Goal: Task Accomplishment & Management: Complete application form

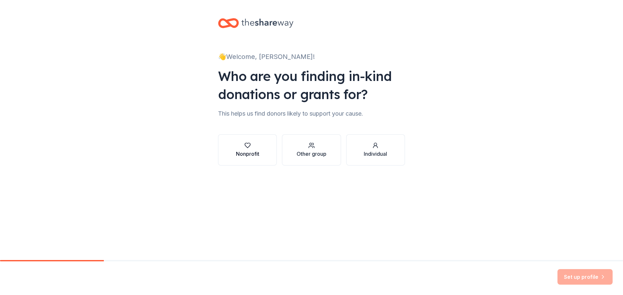
click at [254, 145] on div "button" at bounding box center [247, 145] width 23 height 6
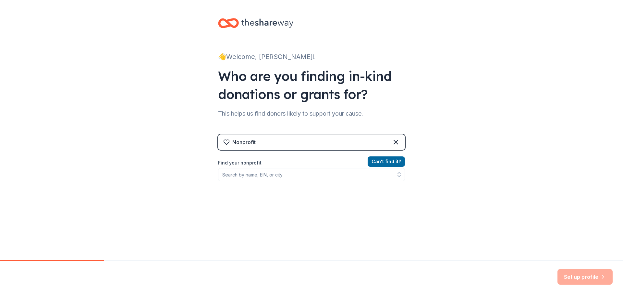
click at [254, 145] on div "Nonprofit" at bounding box center [311, 143] width 187 height 16
click at [254, 171] on input "Find your nonprofit" at bounding box center [311, 174] width 187 height 13
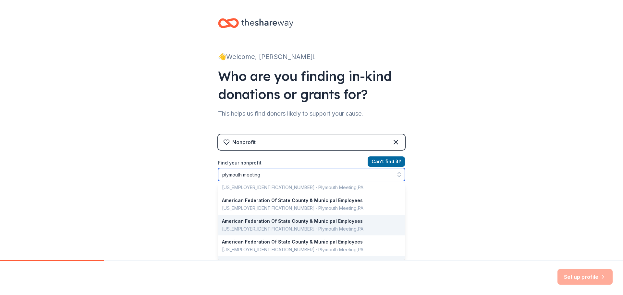
scroll to position [459, 0]
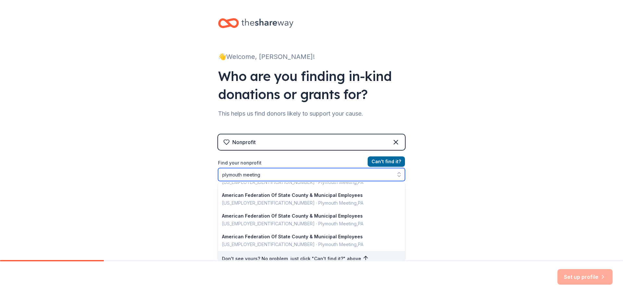
drag, startPoint x: 289, startPoint y: 173, endPoint x: 196, endPoint y: 171, distance: 93.4
click at [196, 171] on div "👋 Welcome, [PERSON_NAME]! Who are you finding in-kind donations or grants for? …" at bounding box center [311, 138] width 623 height 277
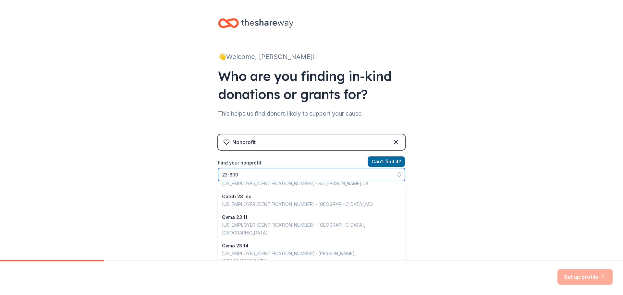
scroll to position [0, 0]
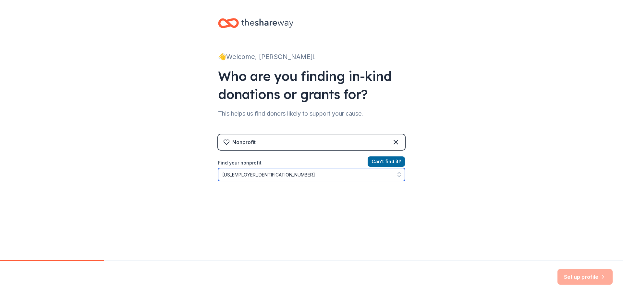
type input "[US_EMPLOYER_IDENTIFICATION_NUMBER]"
click at [546, 257] on div "👋 Welcome, [PERSON_NAME]! Who are you finding in-kind donations or grants for? …" at bounding box center [311, 138] width 623 height 277
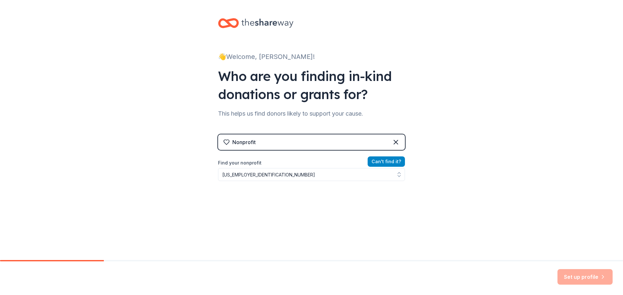
click at [392, 162] on button "Can ' t find it?" at bounding box center [385, 162] width 37 height 10
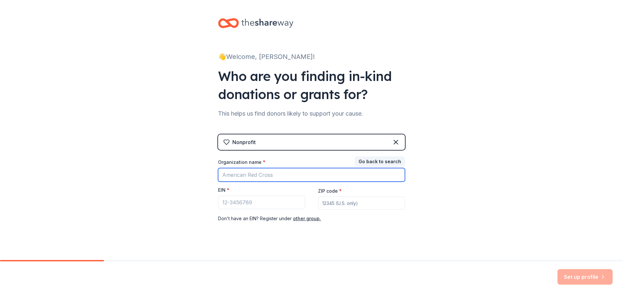
click at [254, 175] on input "Organization name *" at bounding box center [311, 175] width 187 height 14
type input "[GEOGRAPHIC_DATA]"
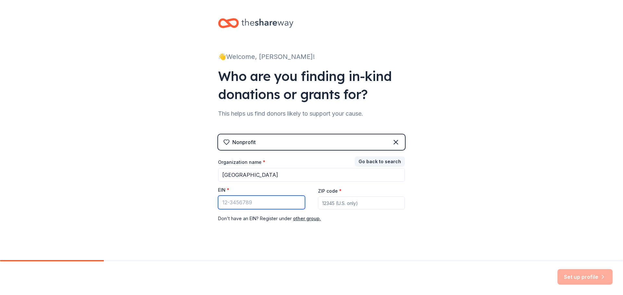
click at [252, 204] on input "EIN *" at bounding box center [261, 203] width 87 height 14
type input "[US_EMPLOYER_IDENTIFICATION_NUMBER]"
click at [354, 210] on input "ZIP code *" at bounding box center [361, 203] width 87 height 13
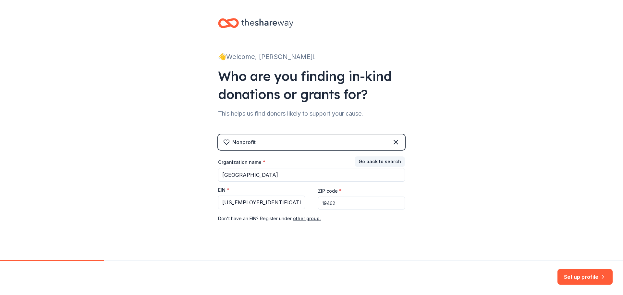
type input "19462"
drag, startPoint x: 473, startPoint y: 205, endPoint x: 490, endPoint y: 219, distance: 21.9
click at [473, 205] on div "👋 Welcome, [PERSON_NAME]! Who are you finding in-kind donations or grants for? …" at bounding box center [311, 133] width 623 height 267
click at [596, 282] on button "Set up profile" at bounding box center [584, 278] width 55 height 16
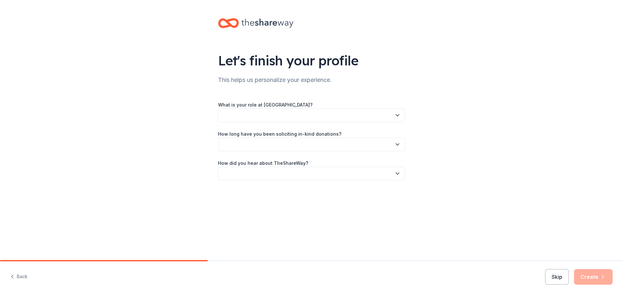
click at [299, 112] on button "button" at bounding box center [311, 116] width 187 height 14
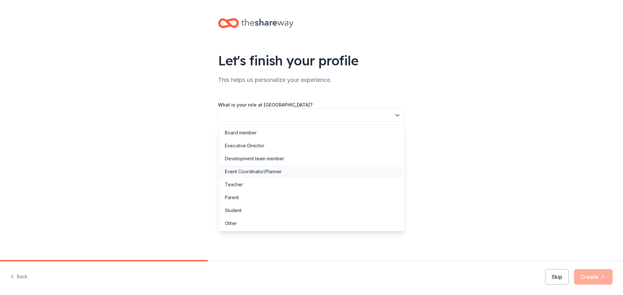
click at [237, 171] on div "Event Coordinator/Planner" at bounding box center [253, 172] width 57 height 8
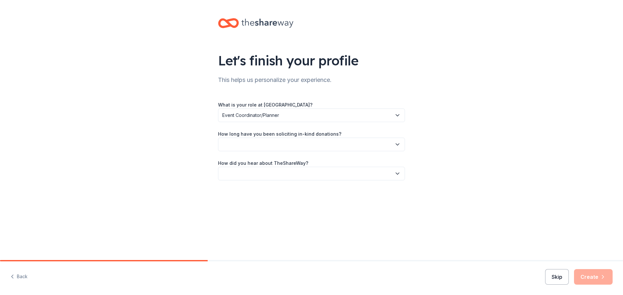
click at [555, 271] on button "Skip" at bounding box center [557, 278] width 24 height 16
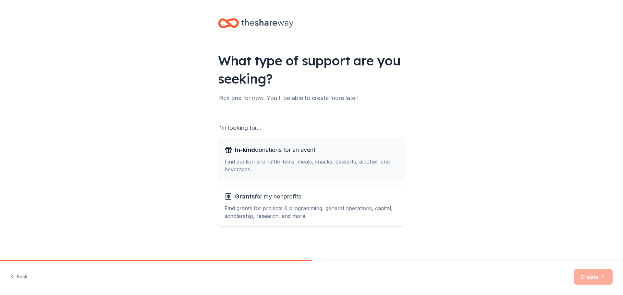
click at [266, 167] on div "Find auction and raffle items, meals, snacks, desserts, alcohol, and beverages." at bounding box center [311, 166] width 174 height 16
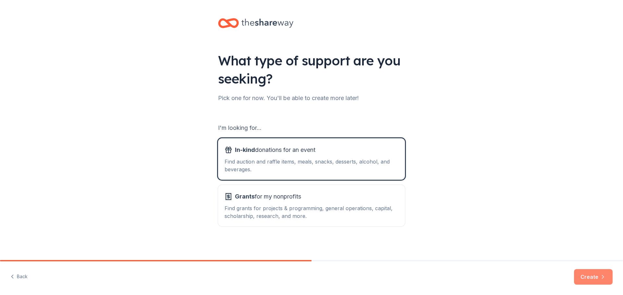
click at [588, 278] on button "Create" at bounding box center [593, 278] width 39 height 16
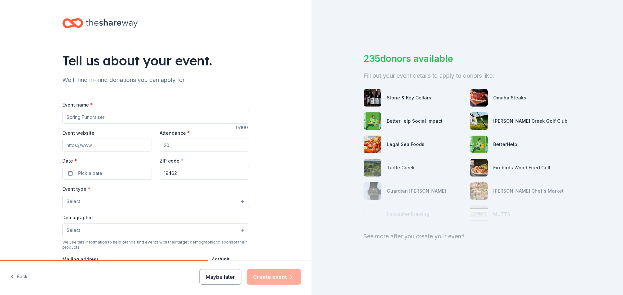
click at [104, 120] on input "Event name *" at bounding box center [155, 117] width 187 height 13
type input "Breakfast With Santa"
click at [108, 148] on input "Event website" at bounding box center [107, 145] width 90 height 13
click at [199, 148] on input "Attendance *" at bounding box center [205, 145] width 90 height 13
type input "120"
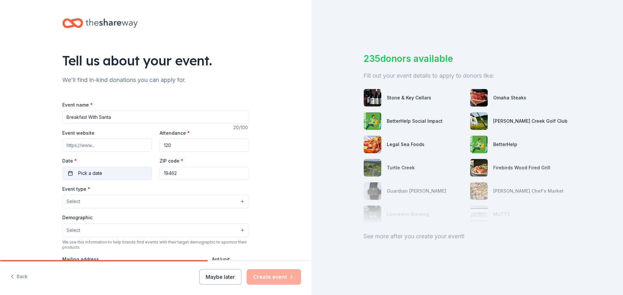
click at [108, 171] on button "Pick a date" at bounding box center [107, 173] width 90 height 13
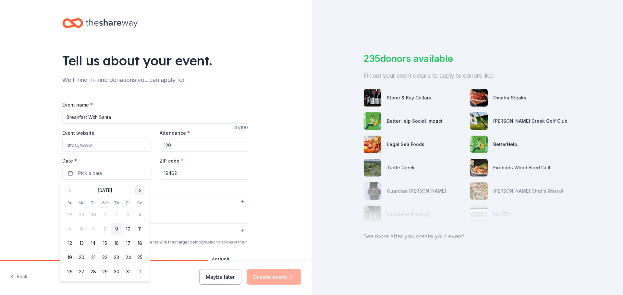
click at [141, 190] on button "Go to next month" at bounding box center [139, 190] width 9 height 9
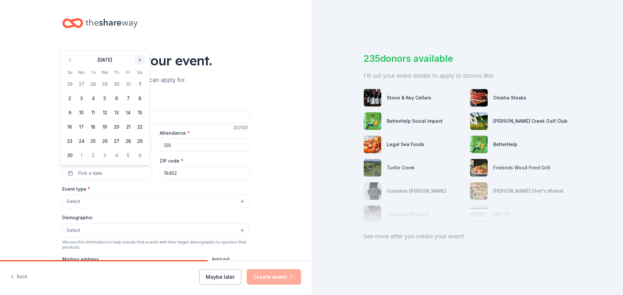
click at [141, 190] on div "Event type * Select" at bounding box center [155, 197] width 187 height 24
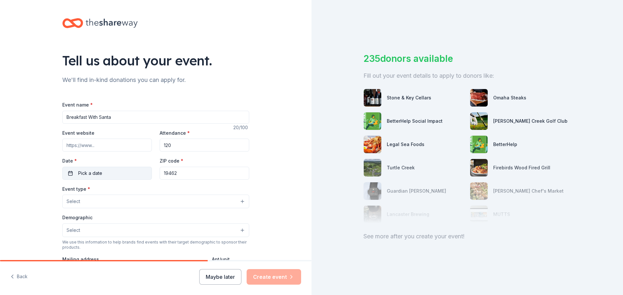
click at [125, 177] on button "Pick a date" at bounding box center [107, 173] width 90 height 13
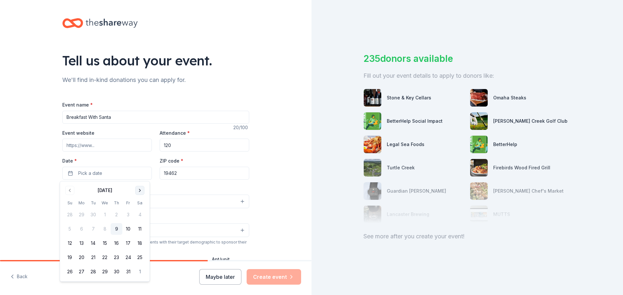
click at [138, 194] on button "Go to next month" at bounding box center [139, 190] width 9 height 9
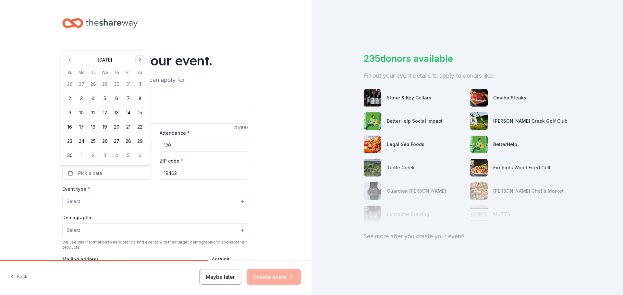
click at [141, 62] on button "Go to next month" at bounding box center [139, 59] width 9 height 9
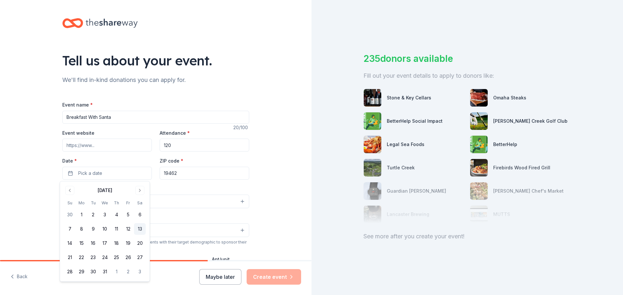
click at [141, 228] on button "13" at bounding box center [140, 229] width 12 height 12
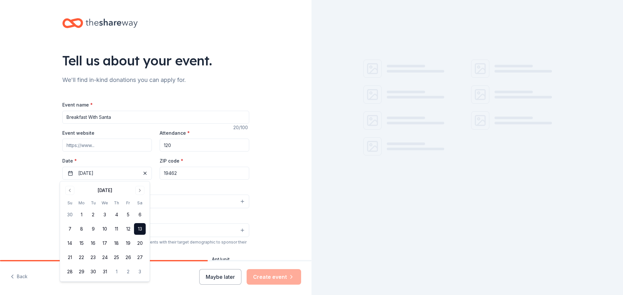
click at [192, 186] on div "Event type * Select" at bounding box center [155, 197] width 187 height 24
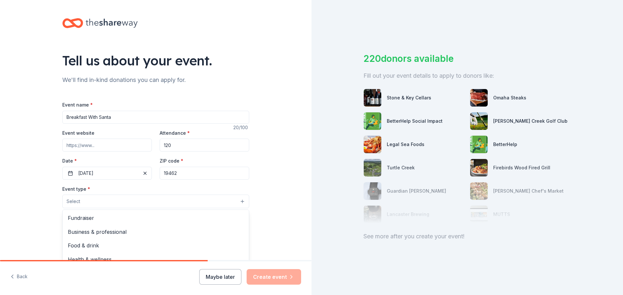
click at [139, 201] on button "Select" at bounding box center [155, 202] width 187 height 14
click at [280, 222] on div "Tell us about your event. We'll find in-kind donations you can apply for. Event…" at bounding box center [155, 216] width 311 height 432
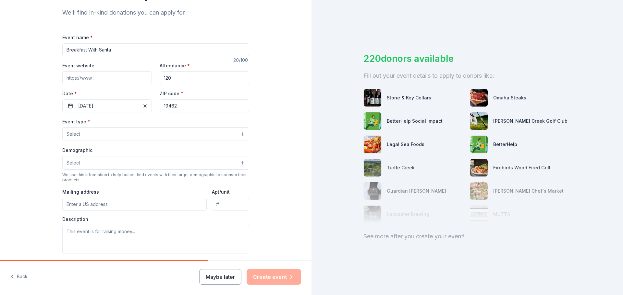
scroll to position [162, 0]
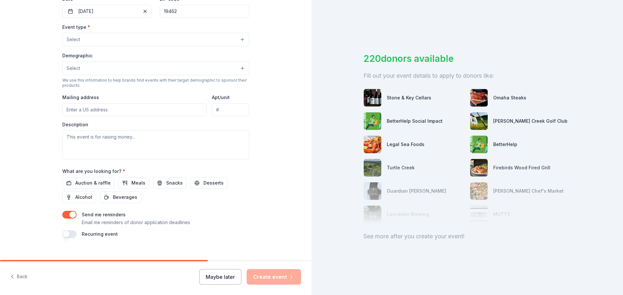
click at [228, 42] on button "Select" at bounding box center [155, 40] width 187 height 14
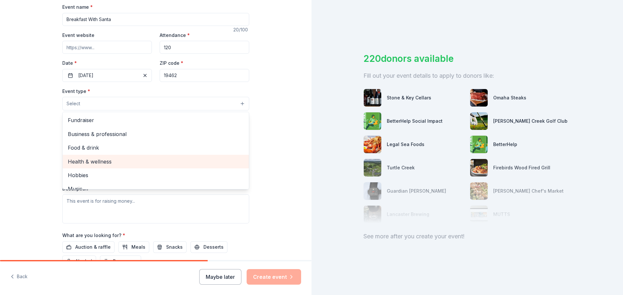
scroll to position [97, 0]
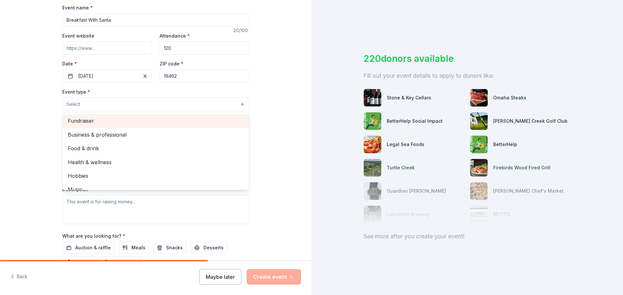
click at [89, 121] on span "Fundraiser" at bounding box center [156, 121] width 176 height 8
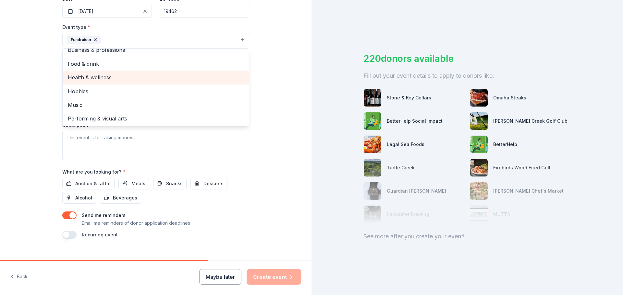
scroll to position [8, 0]
click at [270, 96] on div "Tell us about your event. We'll find in-kind donations you can apply for. Event…" at bounding box center [155, 54] width 311 height 432
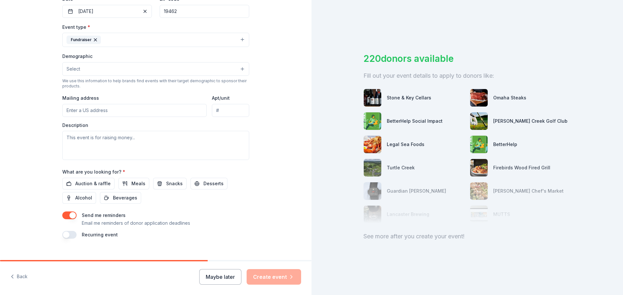
click at [89, 70] on button "Select" at bounding box center [155, 69] width 187 height 14
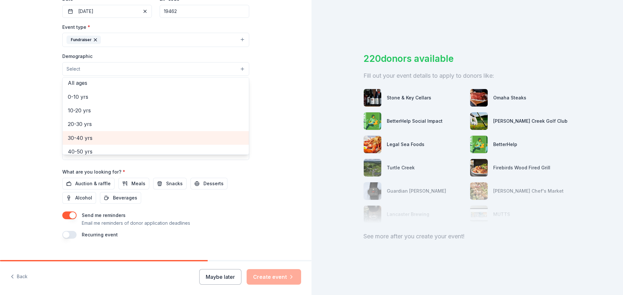
scroll to position [39, 0]
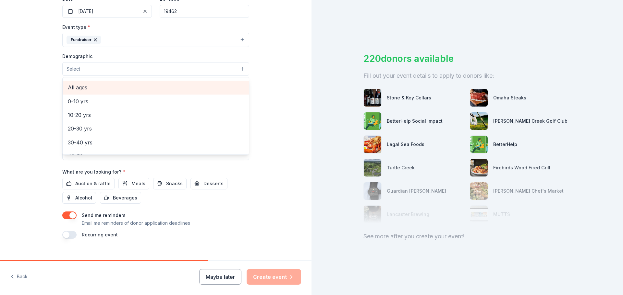
click at [89, 88] on span "All ages" at bounding box center [156, 87] width 176 height 8
click at [272, 94] on div "Tell us about your event. We'll find in-kind donations you can apply for. Event…" at bounding box center [155, 54] width 311 height 433
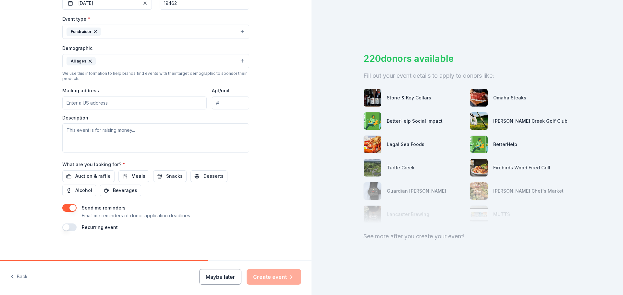
scroll to position [173, 0]
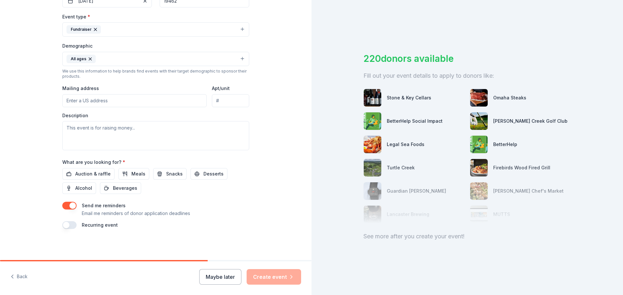
click at [138, 100] on input "Mailing address" at bounding box center [134, 100] width 144 height 13
type input "[STREET_ADDRESS]"
type input "Plymouth Meeting, Pa 19462"
click at [209, 175] on span "Desserts" at bounding box center [213, 174] width 20 height 8
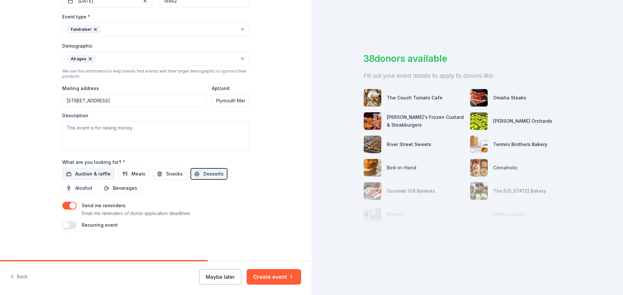
click at [86, 174] on span "Auction & raffle" at bounding box center [92, 174] width 35 height 8
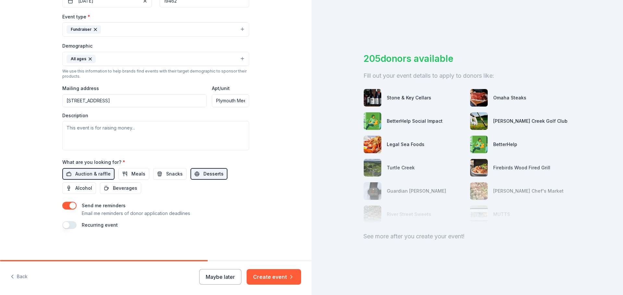
click at [190, 176] on button "Desserts" at bounding box center [208, 174] width 37 height 12
